Goal: Information Seeking & Learning: Learn about a topic

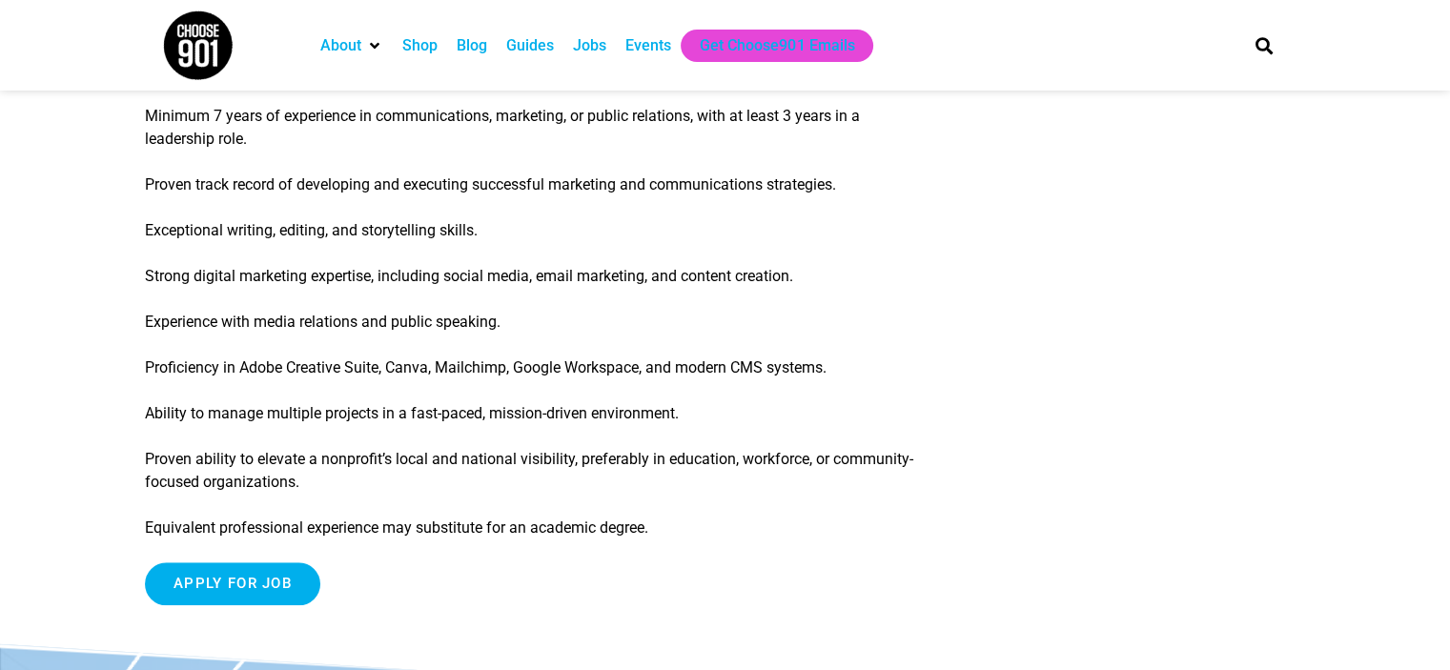
scroll to position [2141, 0]
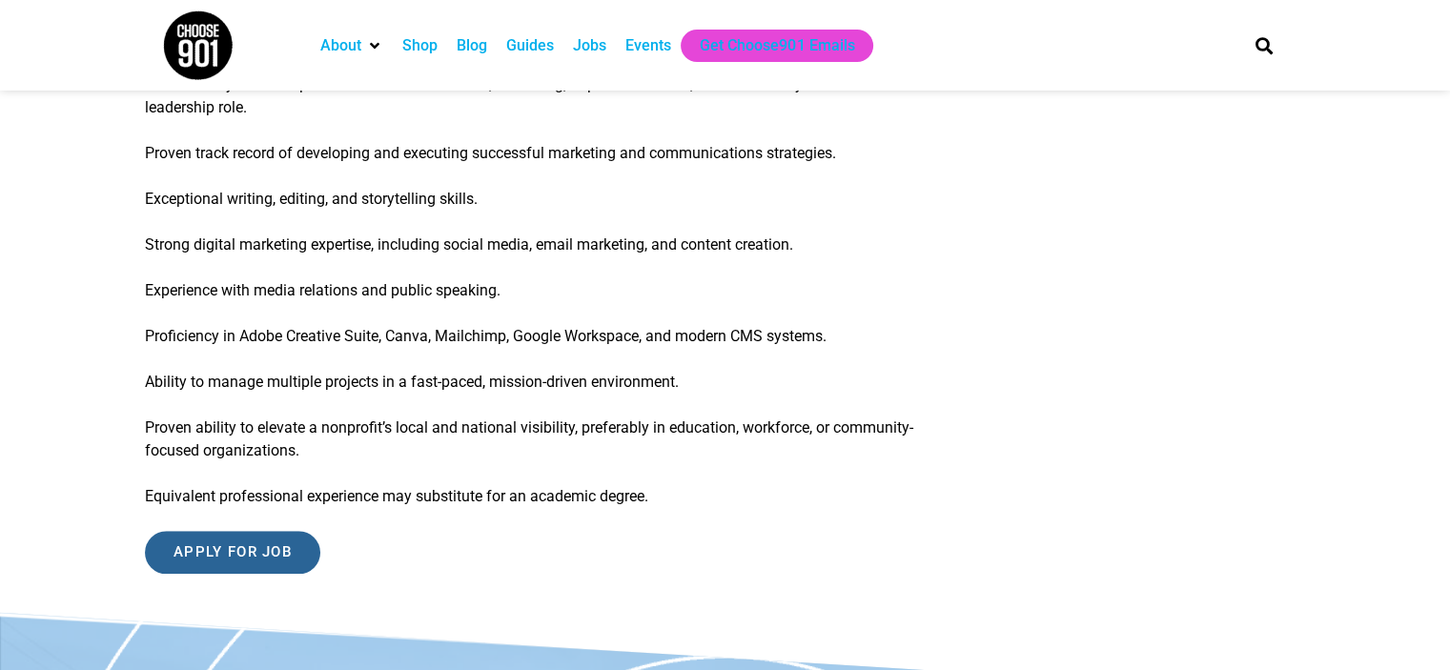
click at [300, 550] on input "Apply for job" at bounding box center [232, 552] width 175 height 43
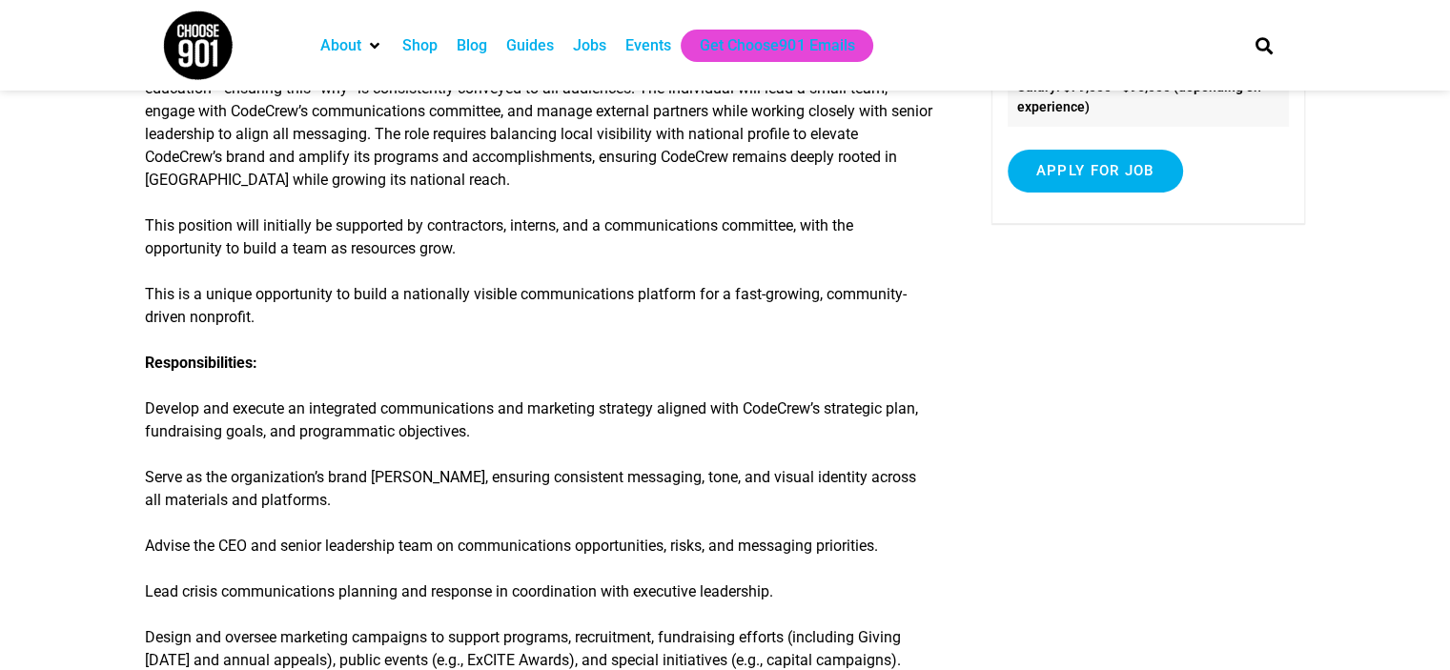
scroll to position [0, 0]
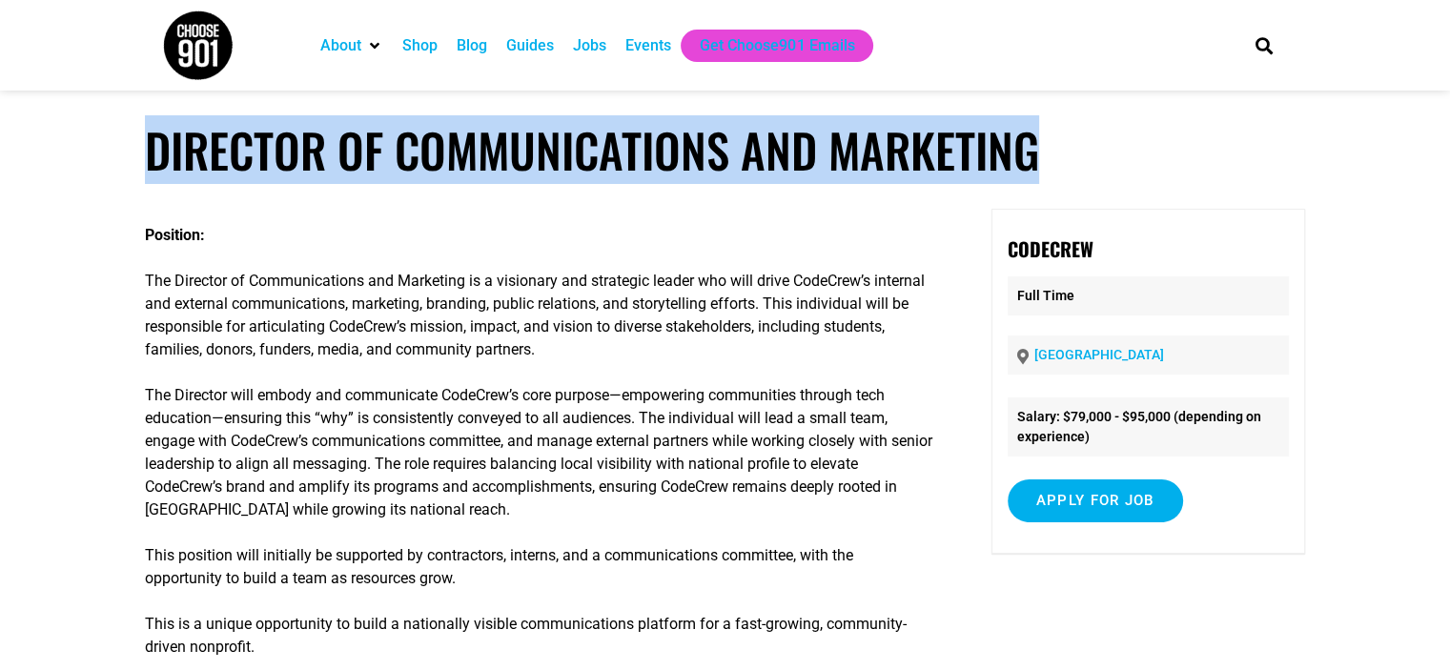
drag, startPoint x: 149, startPoint y: 145, endPoint x: 1305, endPoint y: 153, distance: 1156.6
copy h1 "Director of Communications and Marketing"
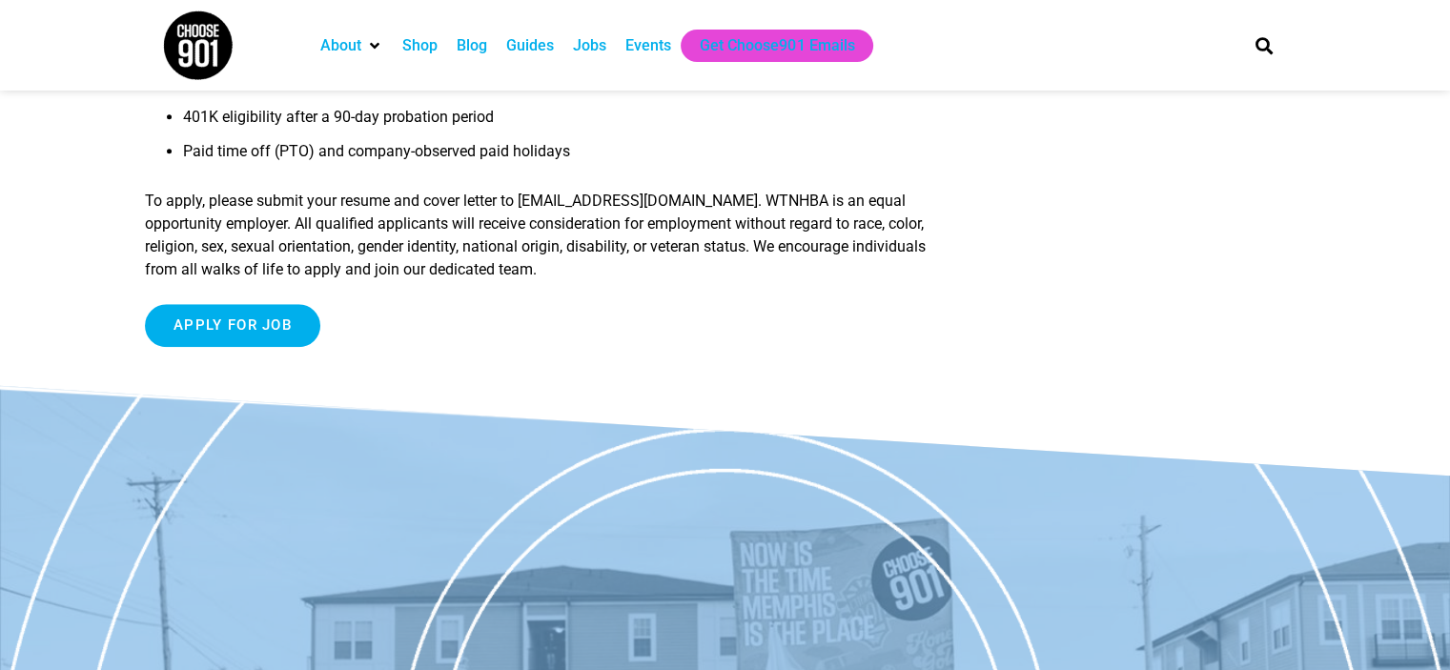
scroll to position [1760, 0]
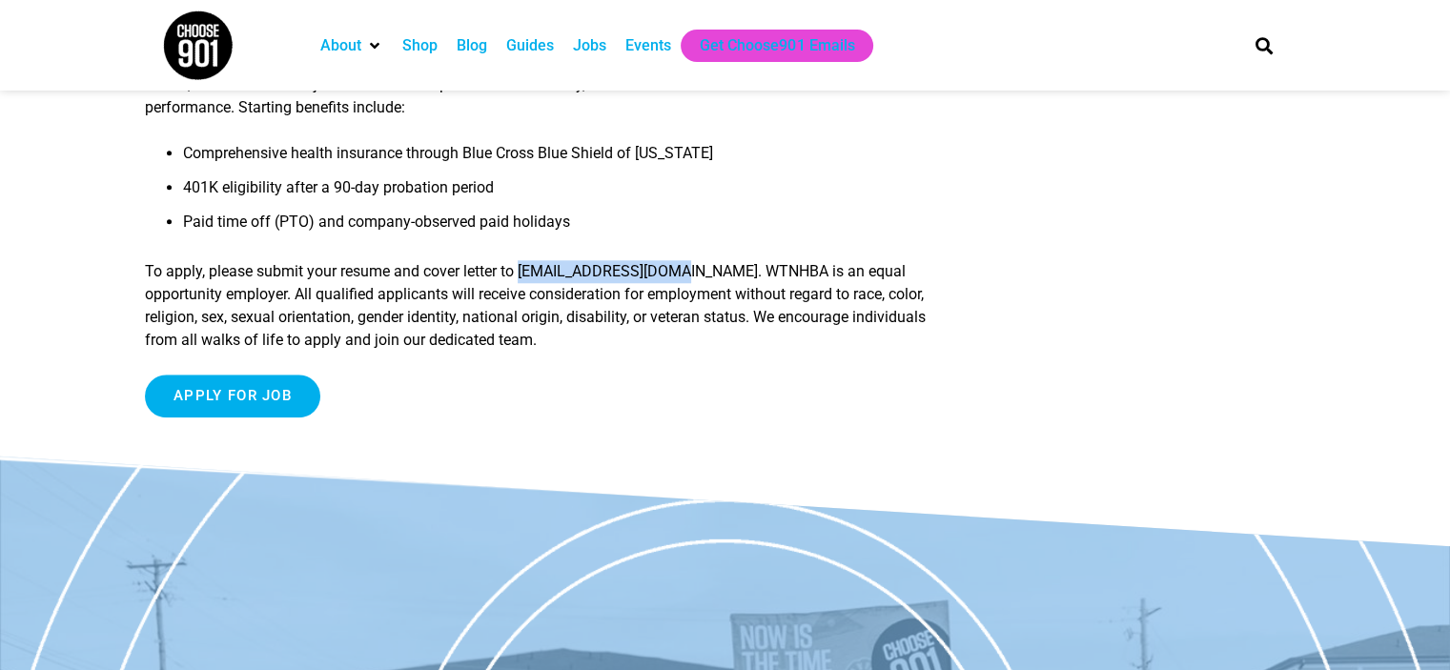
drag, startPoint x: 517, startPoint y: 293, endPoint x: 667, endPoint y: 304, distance: 151.1
click at [667, 304] on p "To apply, please submit your resume and cover letter to office@westtnhba.com. W…" at bounding box center [539, 306] width 789 height 92
copy p "office@westtnhba.com"
click at [362, 205] on li "401K eligibility after a 90-day probation period" at bounding box center [558, 193] width 750 height 34
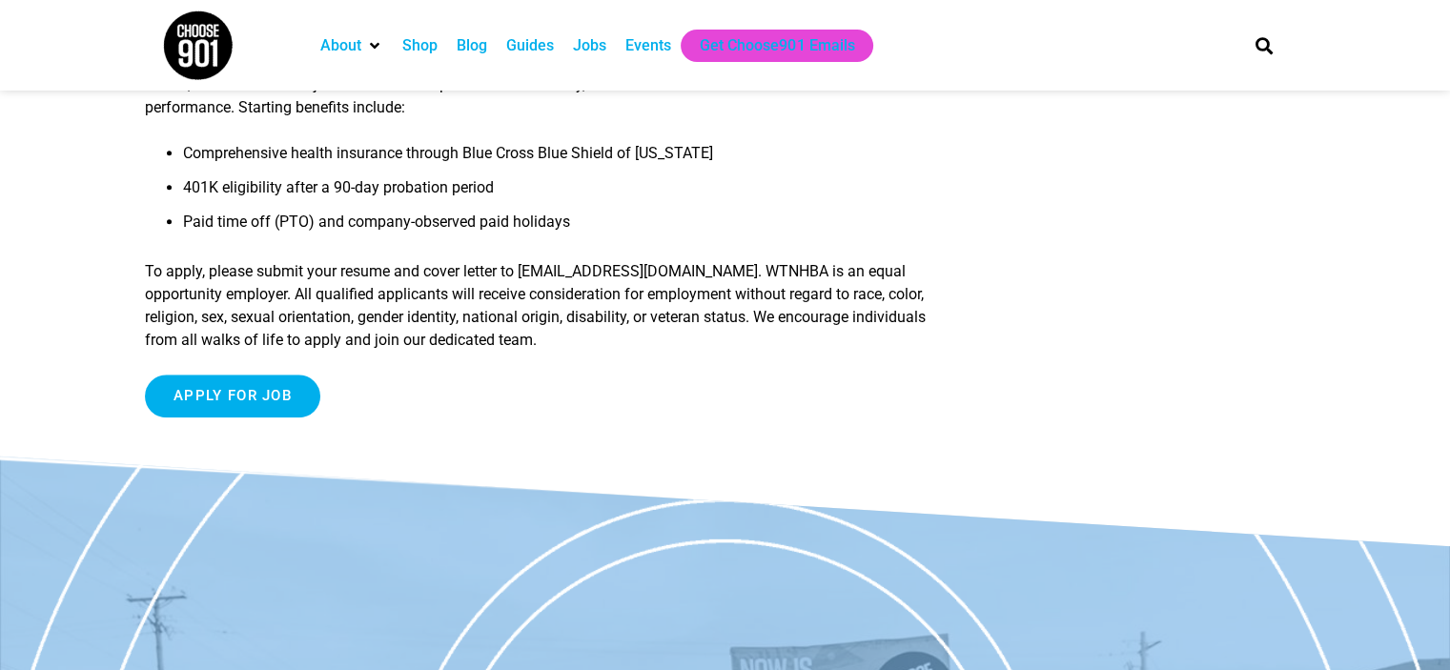
scroll to position [0, 0]
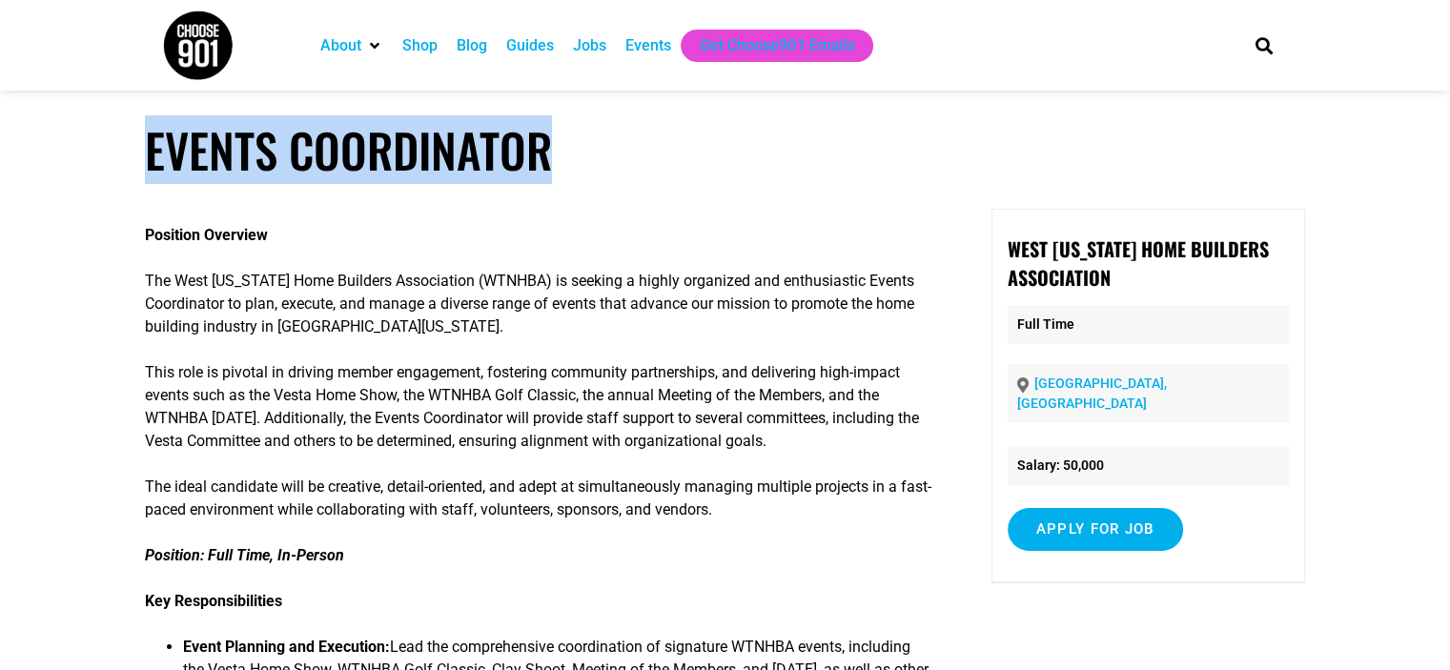
drag, startPoint x: 149, startPoint y: 150, endPoint x: 590, endPoint y: 170, distance: 441.9
click at [590, 170] on h1 "Events Coordinator" at bounding box center [725, 150] width 1160 height 56
copy h1 "Events Coordinator"
click at [654, 174] on h1 "Events Coordinator" at bounding box center [725, 150] width 1160 height 56
